Goal: Use online tool/utility: Utilize a website feature to perform a specific function

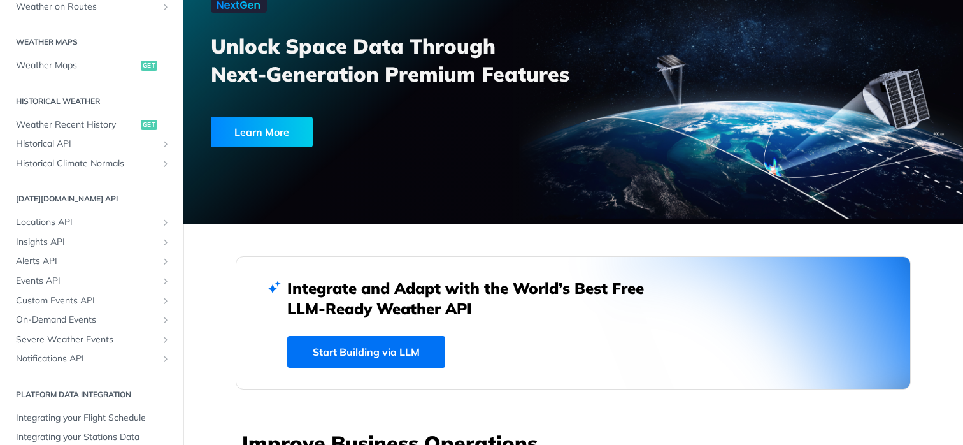
scroll to position [363, 0]
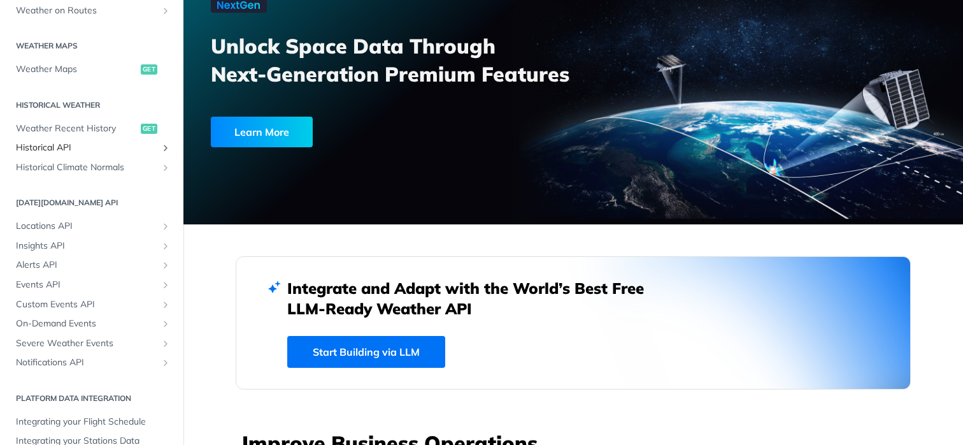
click at [87, 145] on span "Historical API" at bounding box center [86, 147] width 141 height 13
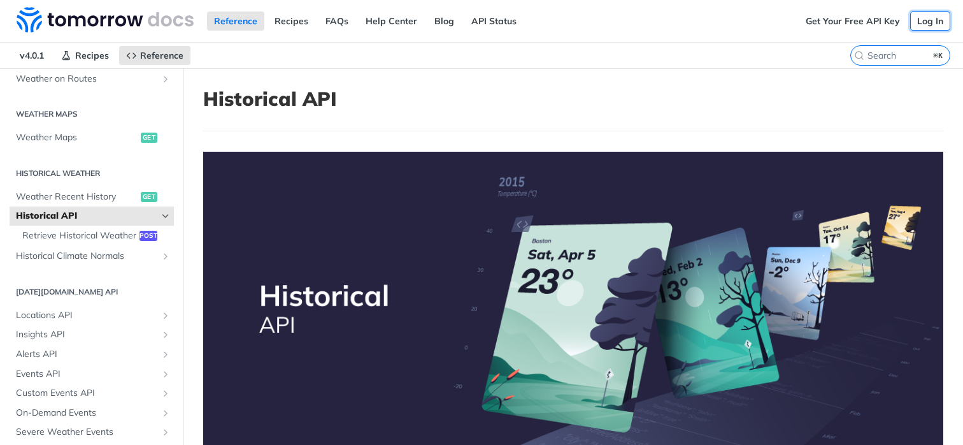
click at [931, 27] on link "Log In" at bounding box center [930, 20] width 40 height 19
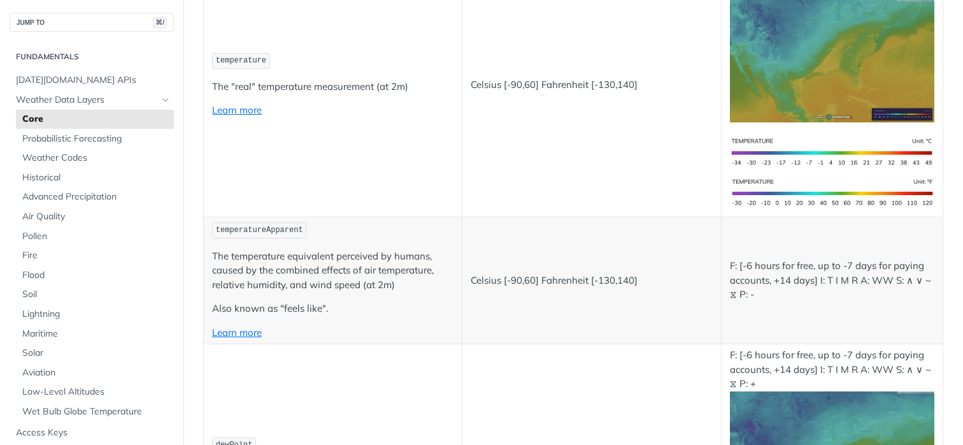
scroll to position [417, 0]
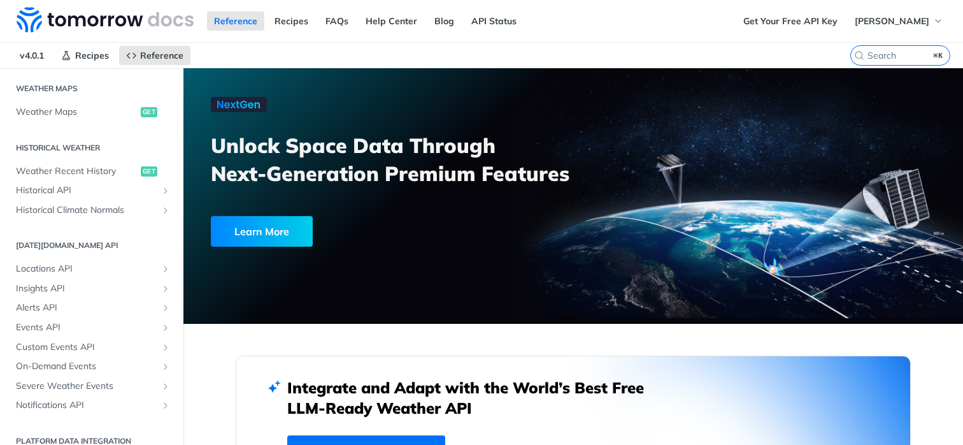
scroll to position [398, 0]
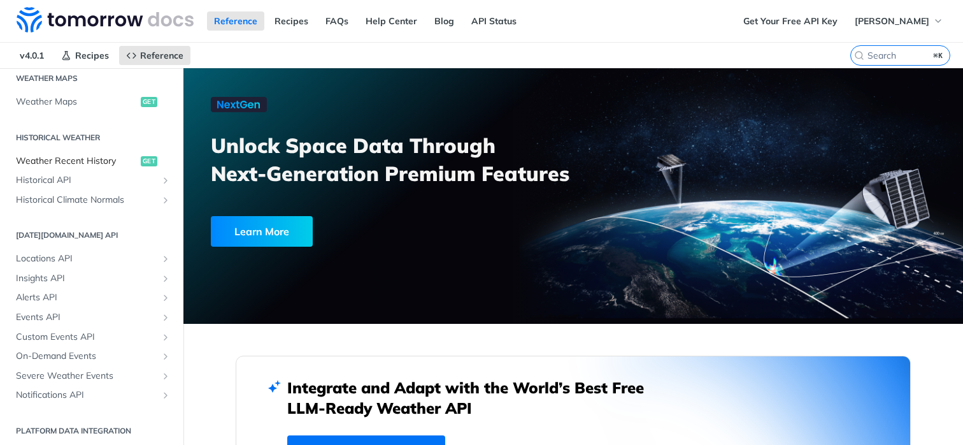
click at [101, 162] on span "Weather Recent History" at bounding box center [77, 161] width 122 height 13
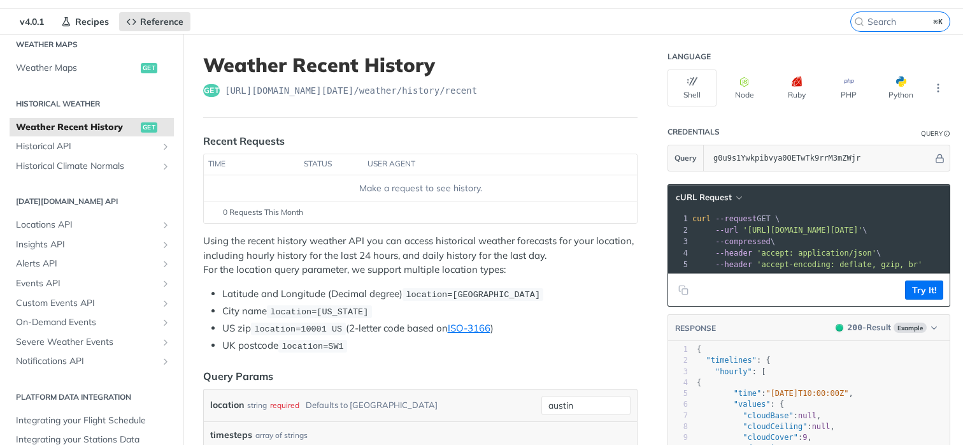
scroll to position [36, 0]
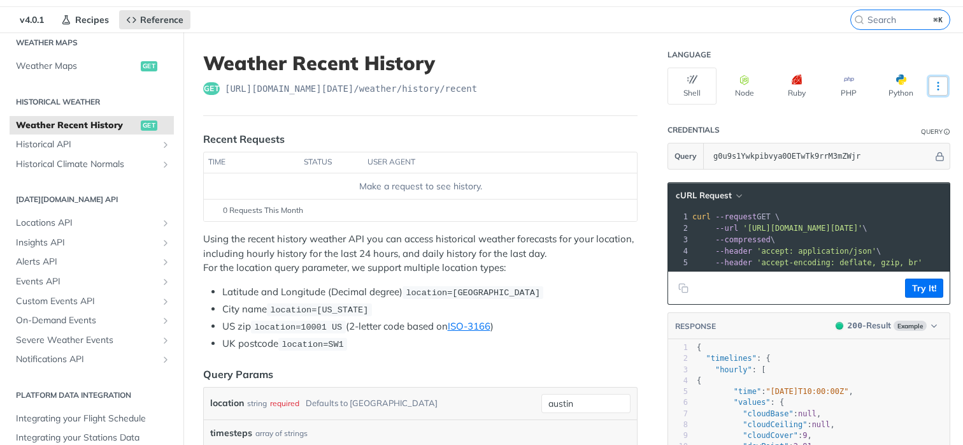
click at [940, 76] on button "More Languages" at bounding box center [938, 85] width 19 height 19
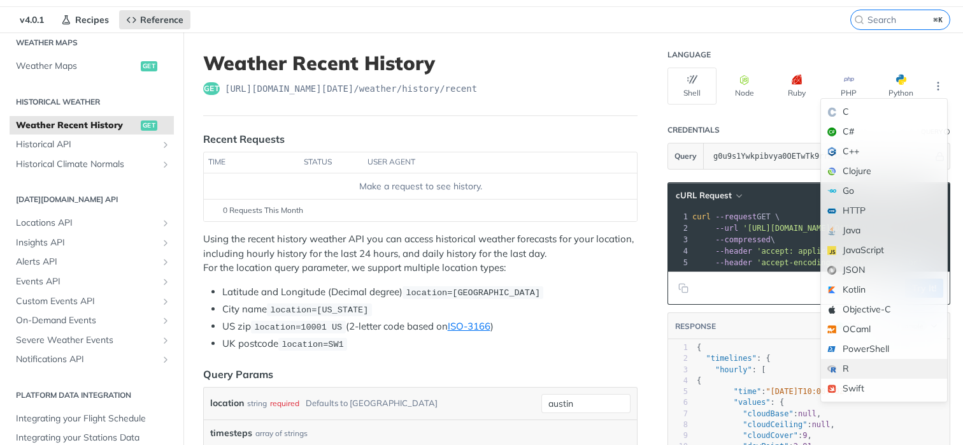
click at [882, 368] on div "R" at bounding box center [884, 369] width 126 height 20
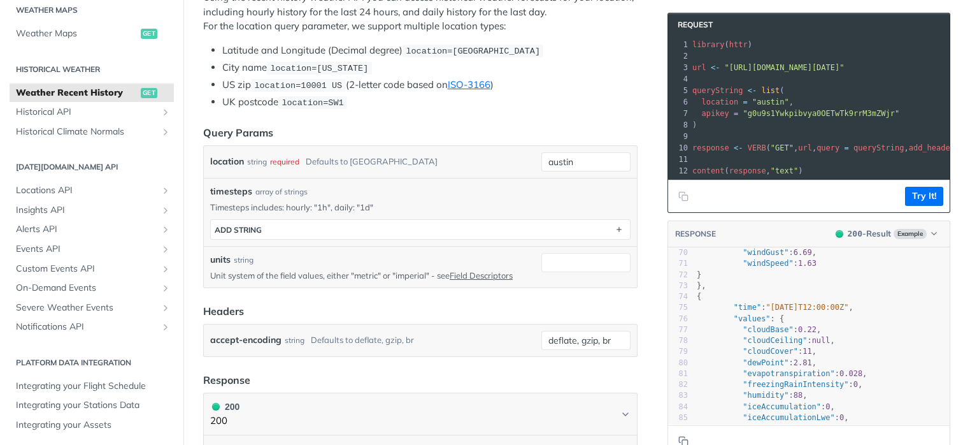
scroll to position [0, 0]
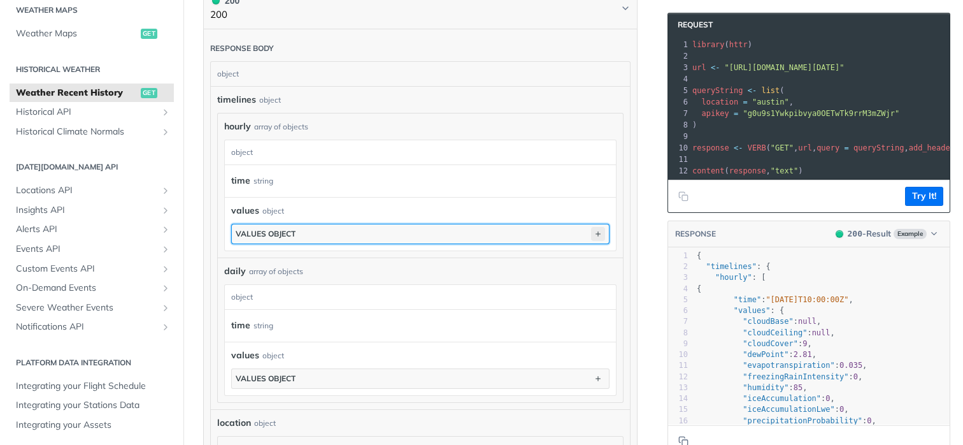
click at [593, 229] on icon "button" at bounding box center [598, 234] width 14 height 14
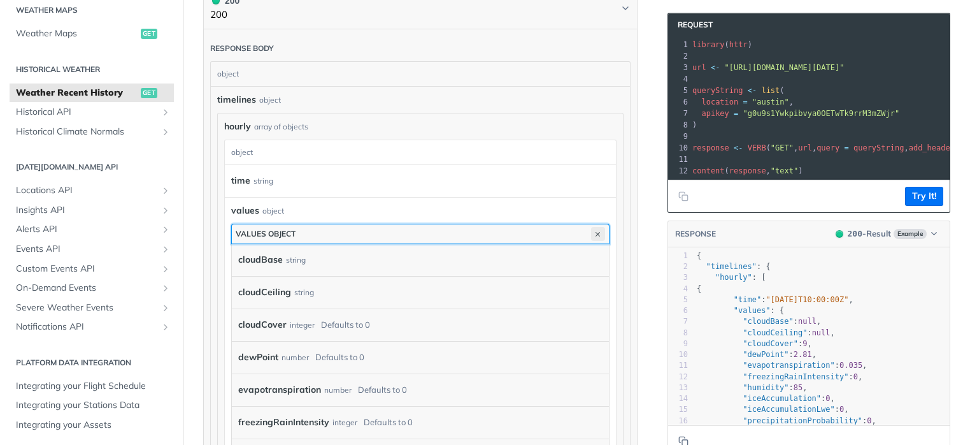
click at [593, 229] on icon "button" at bounding box center [598, 234] width 14 height 14
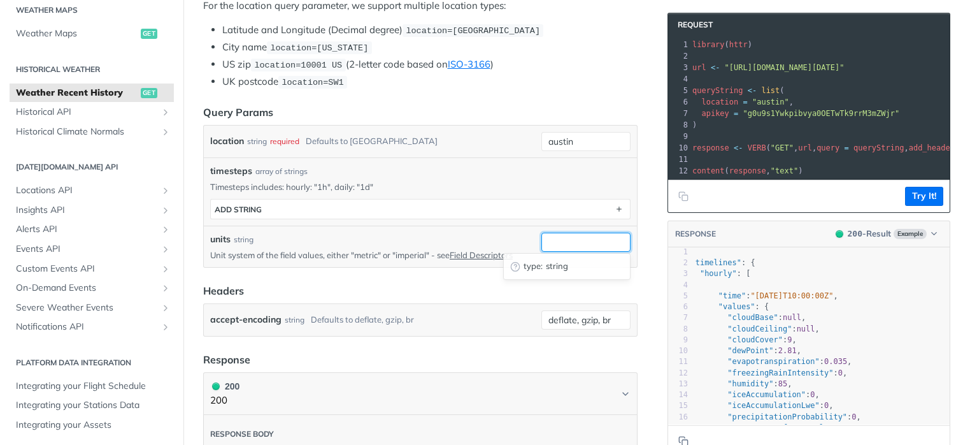
click at [594, 239] on input "units" at bounding box center [586, 242] width 89 height 19
click at [444, 275] on form "Query Params location string required Defaults to austin austin timesteps array…" at bounding box center [420, 220] width 435 height 232
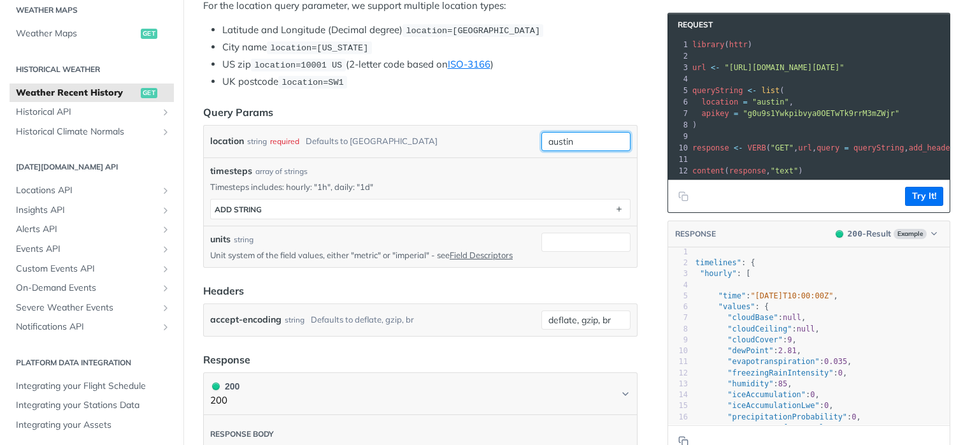
click at [572, 145] on input "austin" at bounding box center [586, 141] width 89 height 19
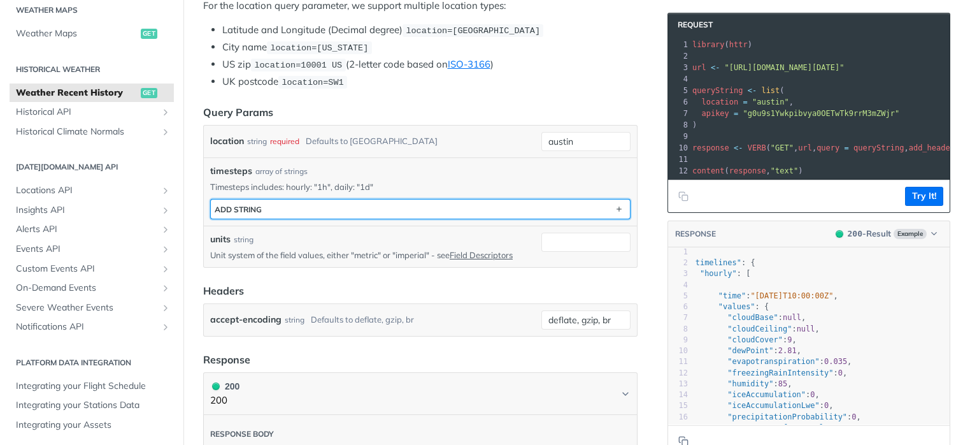
click at [378, 214] on button "ADD string" at bounding box center [420, 208] width 419 height 19
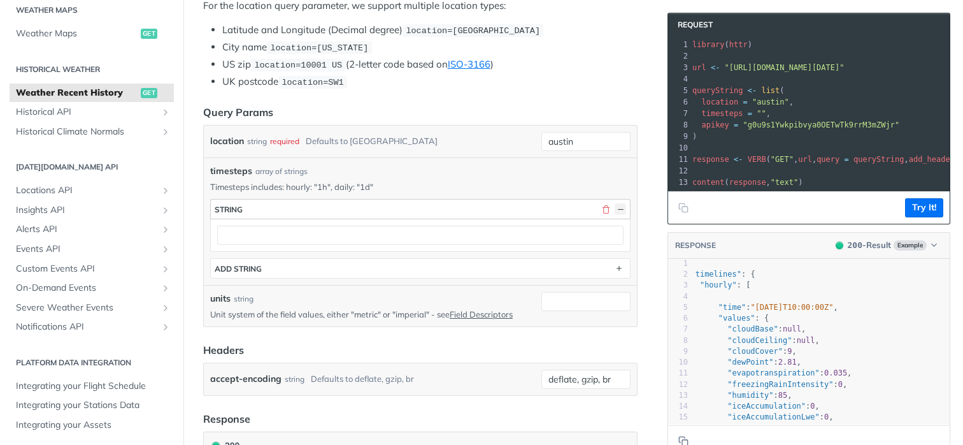
click at [622, 205] on button "button" at bounding box center [620, 208] width 11 height 11
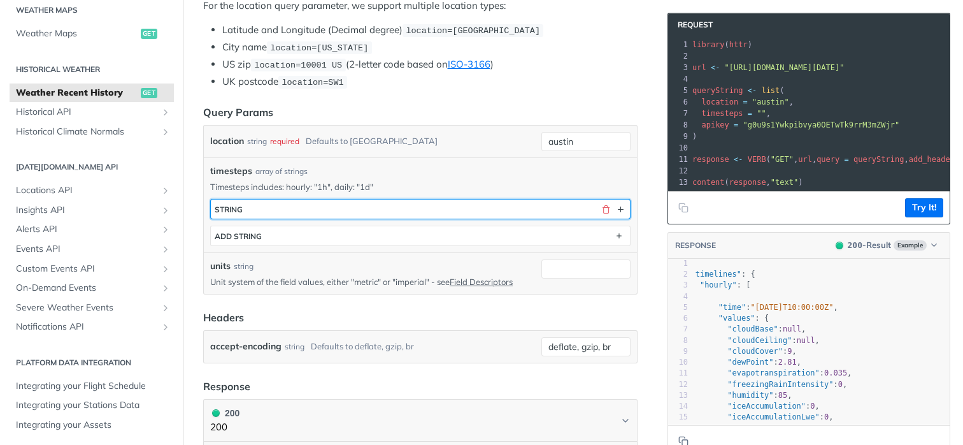
click at [550, 213] on button "string" at bounding box center [420, 208] width 419 height 19
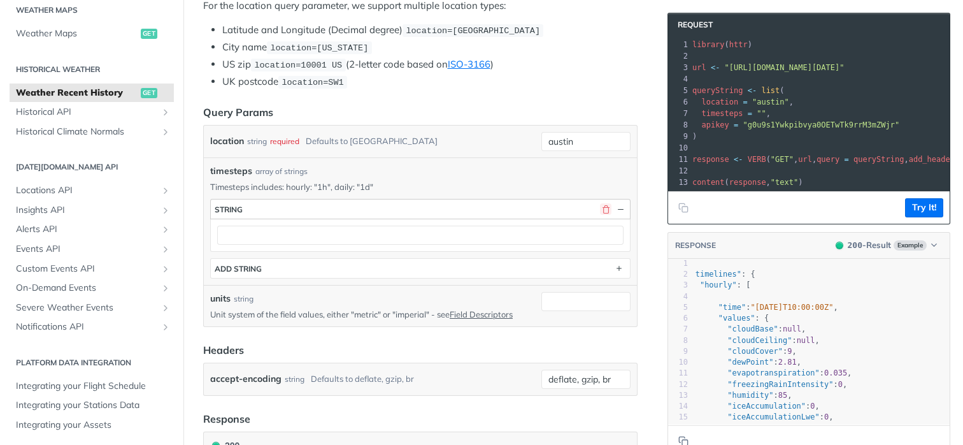
click at [604, 205] on button "button" at bounding box center [605, 208] width 11 height 11
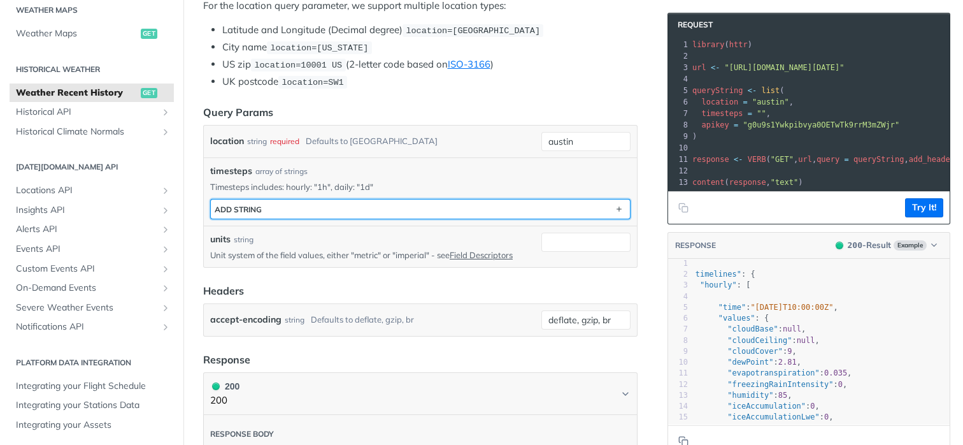
click at [390, 202] on button "ADD string" at bounding box center [420, 208] width 419 height 19
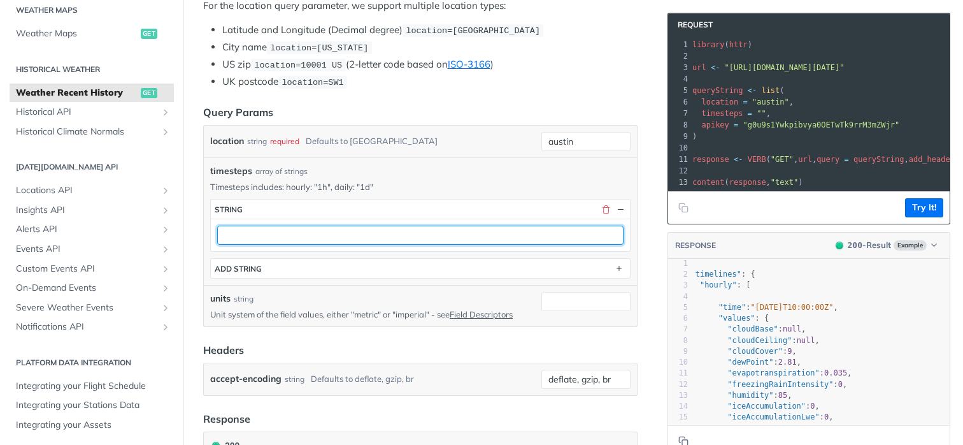
click at [381, 232] on input "text" at bounding box center [420, 235] width 406 height 19
type input "d"
type input "1d"
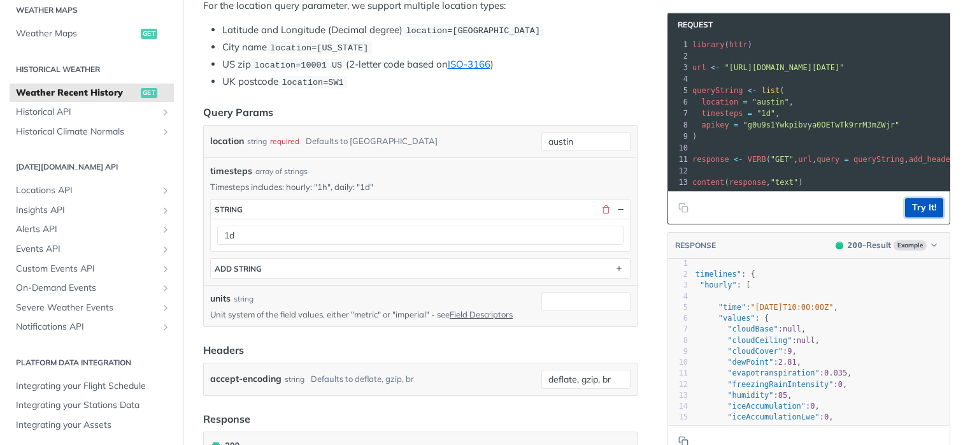
click at [926, 210] on button "Try It!" at bounding box center [924, 207] width 38 height 19
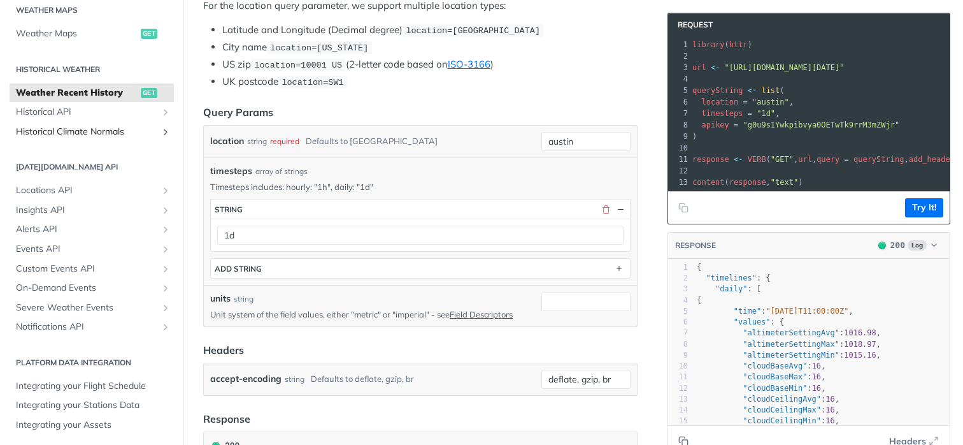
click at [105, 133] on span "Historical Climate Normals" at bounding box center [86, 132] width 141 height 13
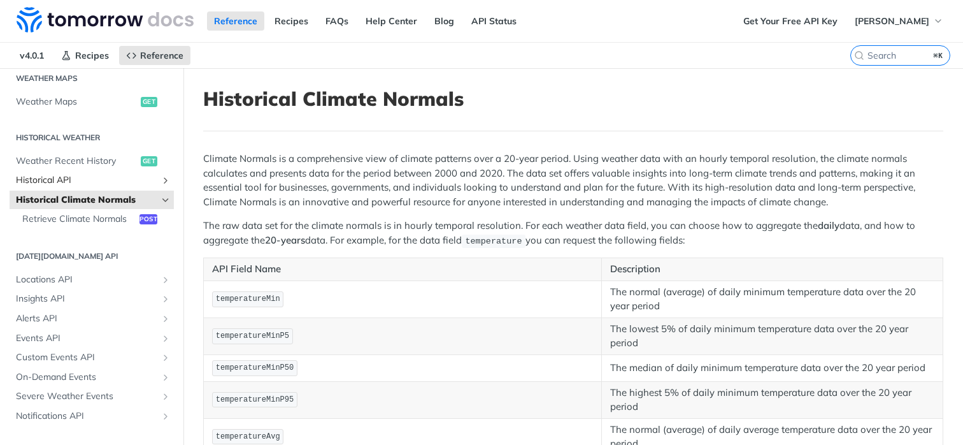
click at [79, 180] on span "Historical API" at bounding box center [86, 180] width 141 height 13
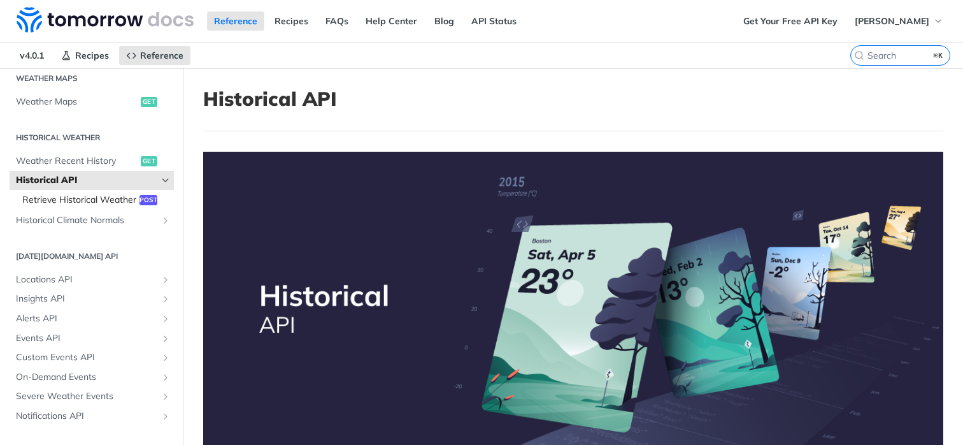
click at [124, 198] on span "Retrieve Historical Weather" at bounding box center [79, 200] width 114 height 13
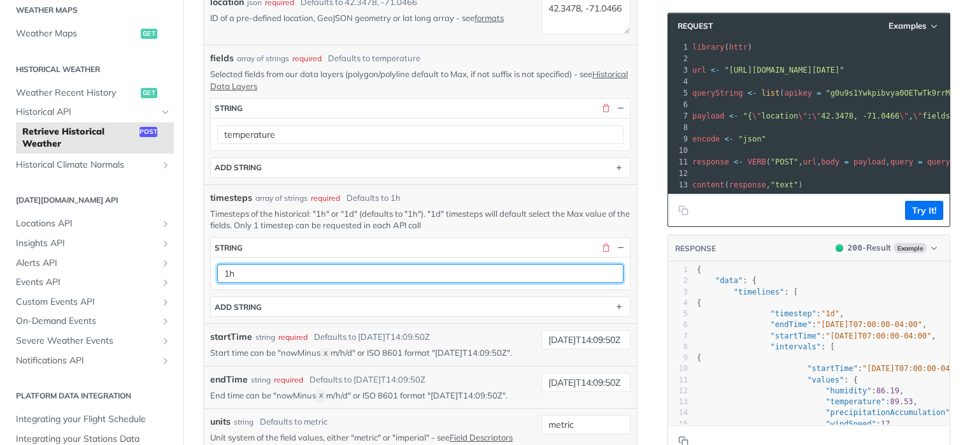
click at [298, 270] on input "1h" at bounding box center [420, 273] width 406 height 19
type input "1d"
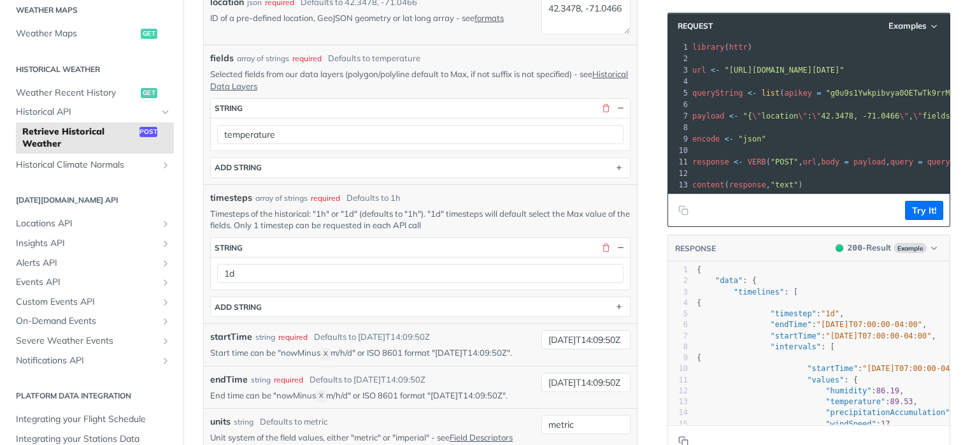
click at [649, 259] on article "Retrieve Historical Weather post [URL][DOMAIN_NAME][DATE] /historical Recent Re…" at bounding box center [420, 347] width 474 height 1167
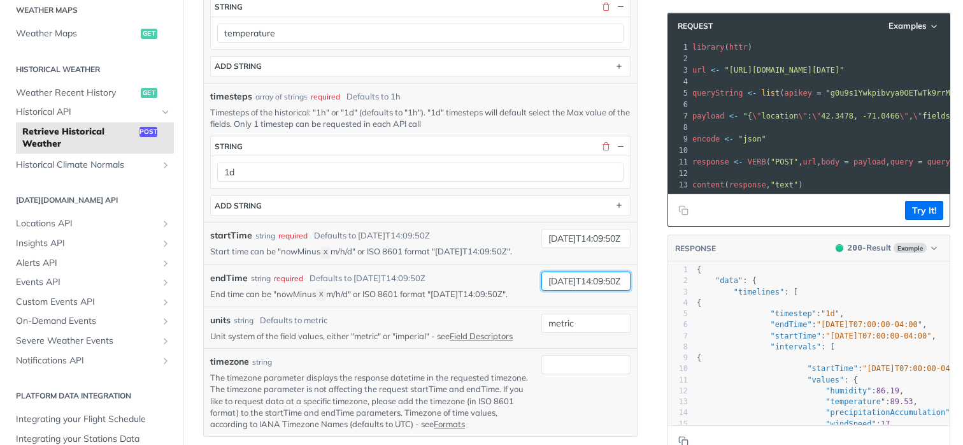
click at [570, 280] on input "[DATE]T14:09:50Z" at bounding box center [586, 280] width 89 height 19
type input "[DATE]T14:09:50Z"
click at [645, 245] on article "Retrieve Historical Weather post [URL][DOMAIN_NAME][DATE] /historical Recent Re…" at bounding box center [420, 245] width 474 height 1167
click at [570, 237] on input "[DATE]T14:09:50Z" at bounding box center [586, 238] width 89 height 19
type input "[DATE]T14:09:50Z"
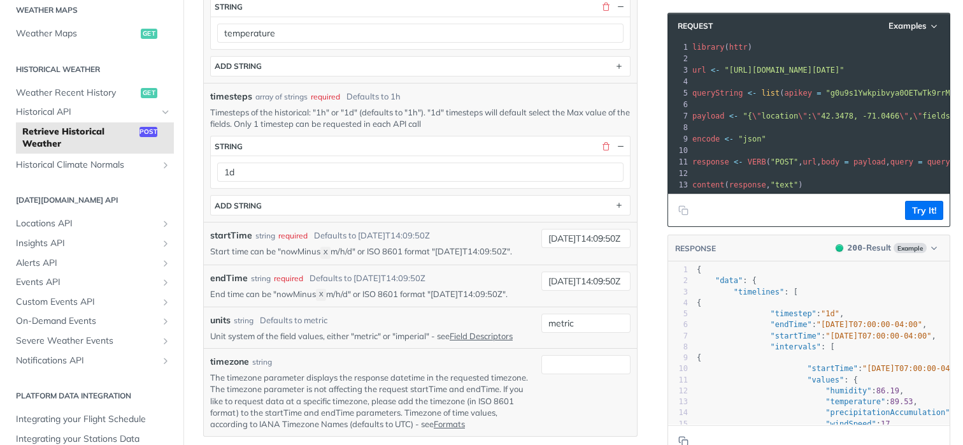
click at [645, 205] on article "Retrieve Historical Weather post [URL][DOMAIN_NAME][DATE] /historical Recent Re…" at bounding box center [420, 245] width 474 height 1167
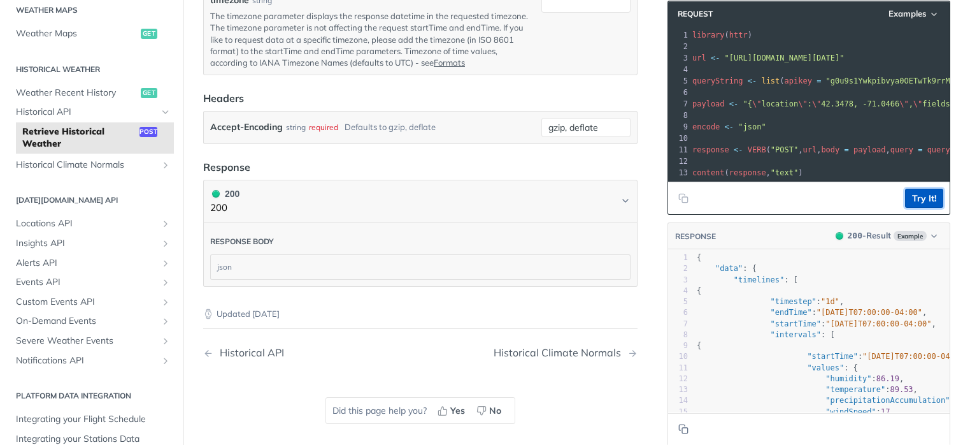
click at [918, 200] on button "Try It!" at bounding box center [924, 198] width 38 height 19
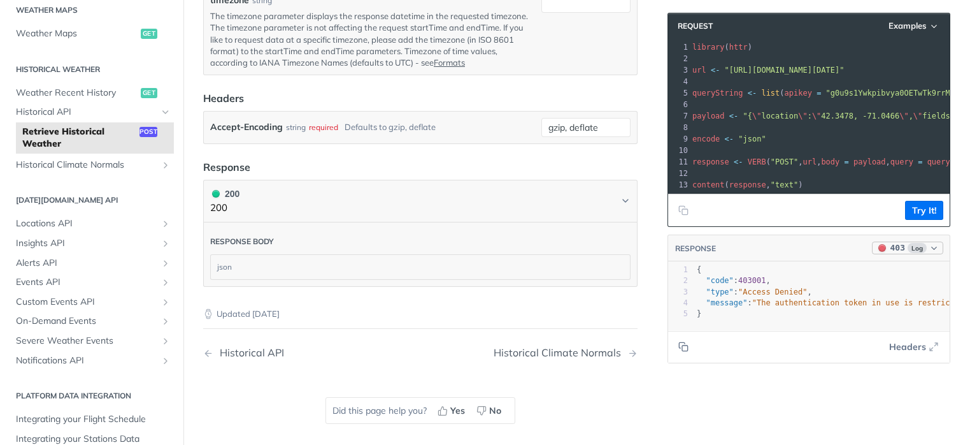
click at [937, 252] on icon "button" at bounding box center [935, 248] width 10 height 10
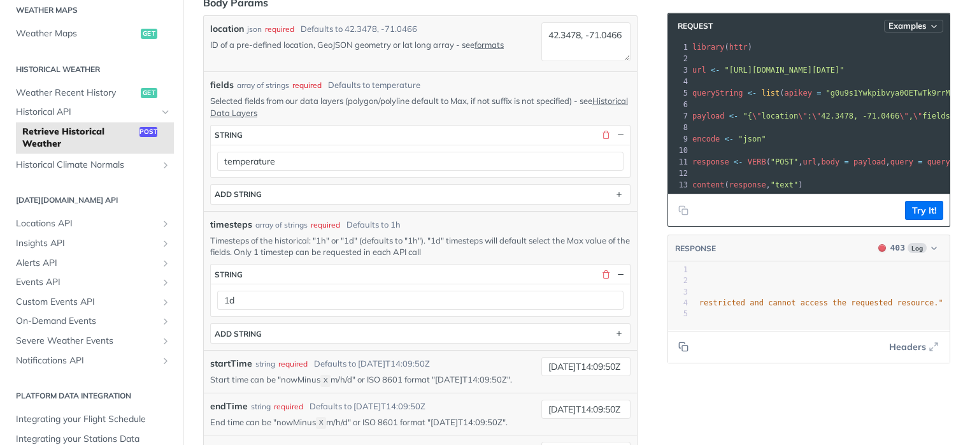
click at [918, 29] on span "Examples" at bounding box center [908, 25] width 38 height 11
click at [896, 48] on div "Request Example" at bounding box center [880, 48] width 126 height 18
type input "string"
type input "[DATE]T14:09:50Z"
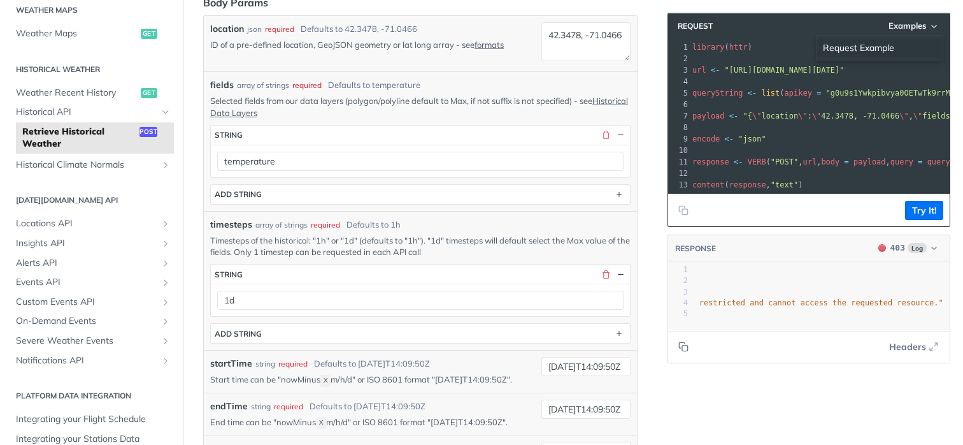
type input "[DATE]T14:09:50Z"
type input "string"
click at [934, 203] on button "Try It!" at bounding box center [924, 210] width 38 height 19
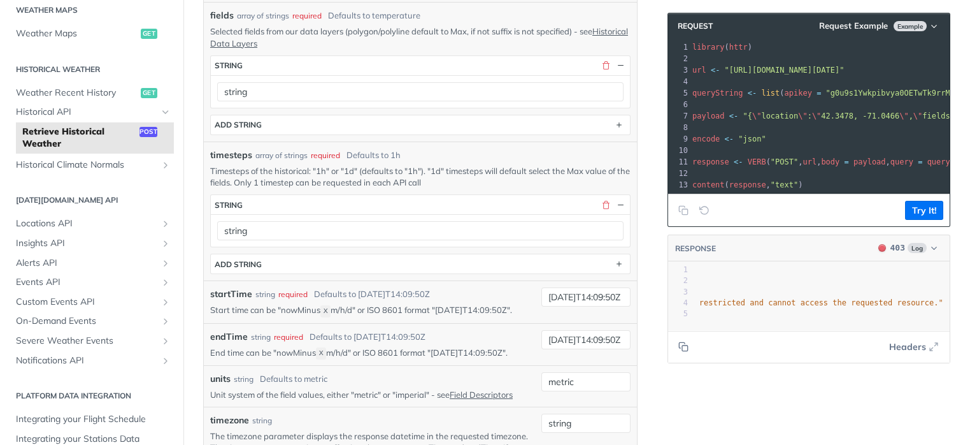
scroll to position [420, 0]
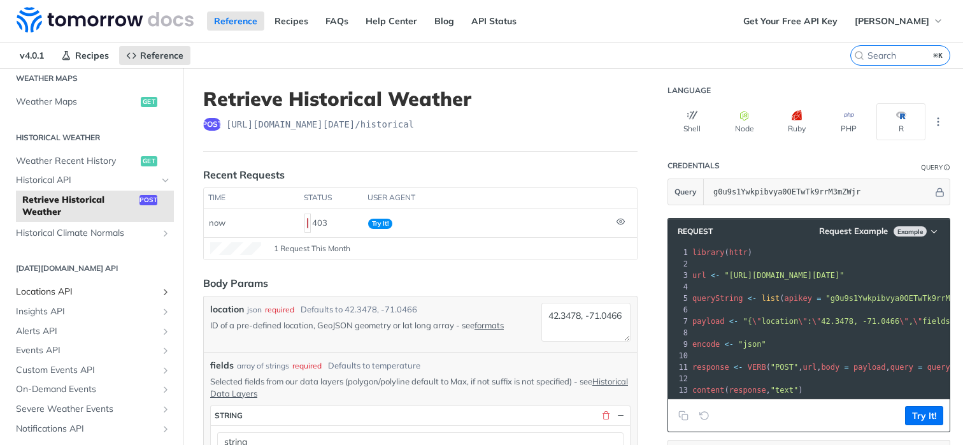
click at [82, 288] on span "Locations API" at bounding box center [86, 291] width 141 height 13
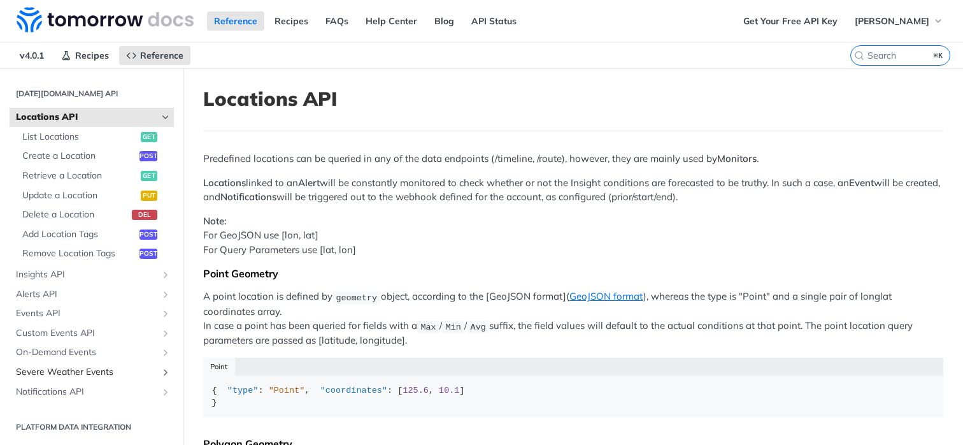
click at [58, 370] on span "Severe Weather Events" at bounding box center [86, 372] width 141 height 13
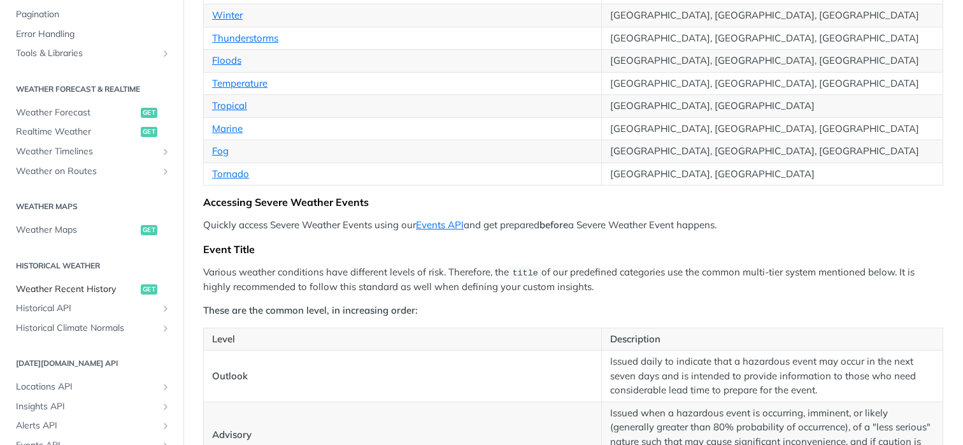
click at [83, 289] on span "Weather Recent History" at bounding box center [77, 289] width 122 height 13
